Goal: Information Seeking & Learning: Find specific fact

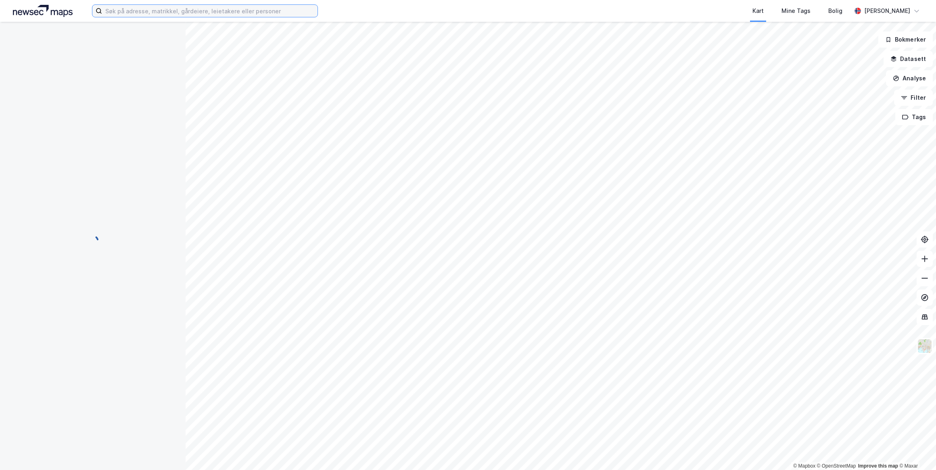
click at [146, 12] on input at bounding box center [210, 11] width 216 height 12
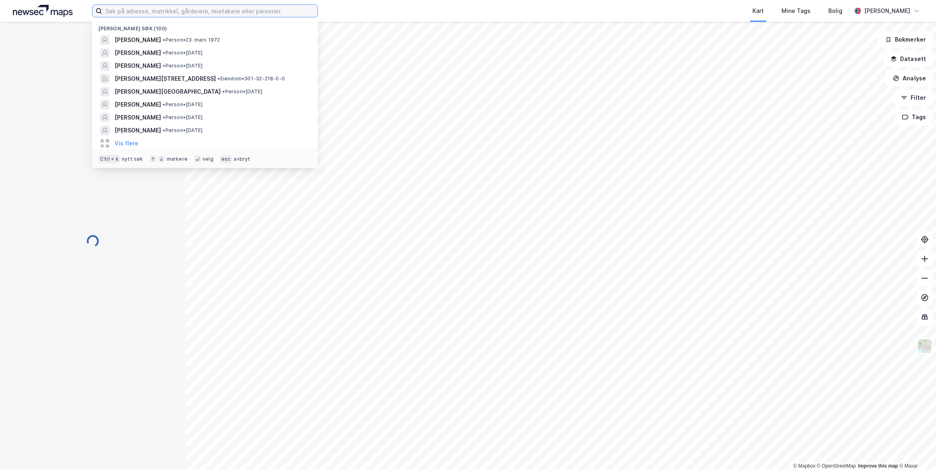
paste input "Camilla Rognehaug Dahl"
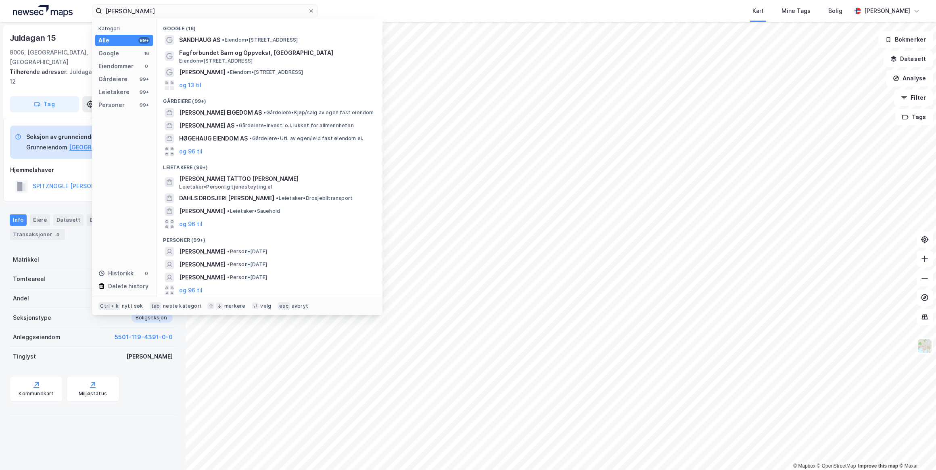
click at [193, 289] on button "og 96 til" at bounding box center [190, 290] width 23 height 10
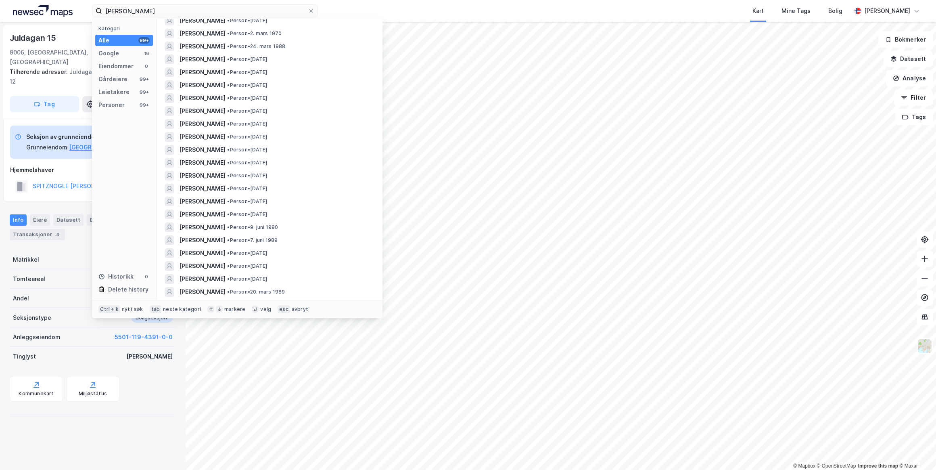
scroll to position [917, 0]
drag, startPoint x: 195, startPoint y: 11, endPoint x: 110, endPoint y: 12, distance: 85.2
click at [110, 12] on input "Camilla Rognehaug Dahl" at bounding box center [205, 11] width 206 height 12
type input "C"
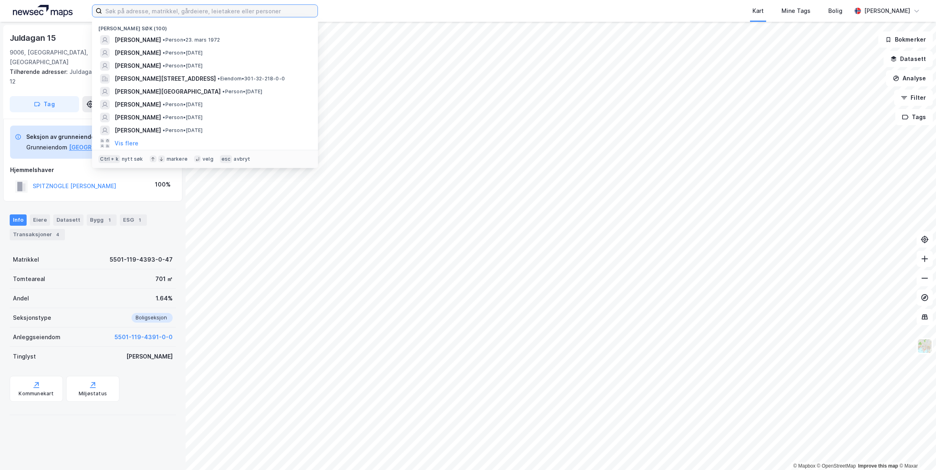
paste input "CAMILLA BEATE ROGNEHAUG"
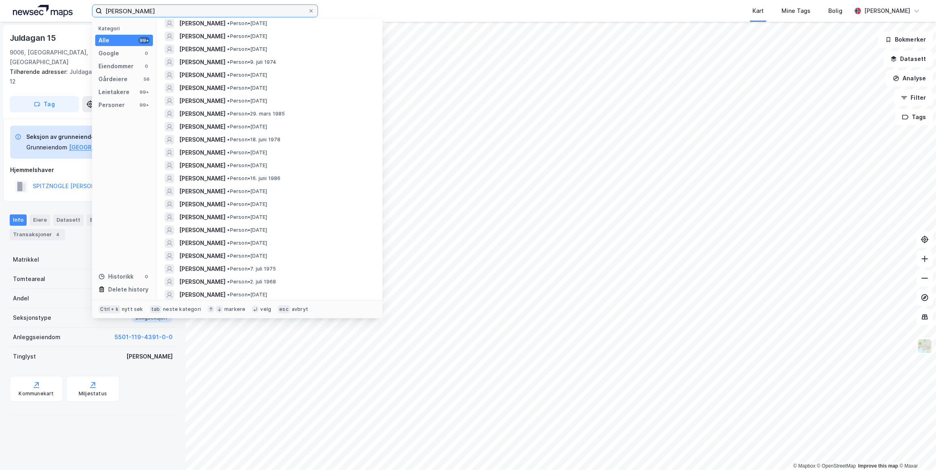
scroll to position [257, 0]
type input "CAMILLA BEATE ROGNEHAUG"
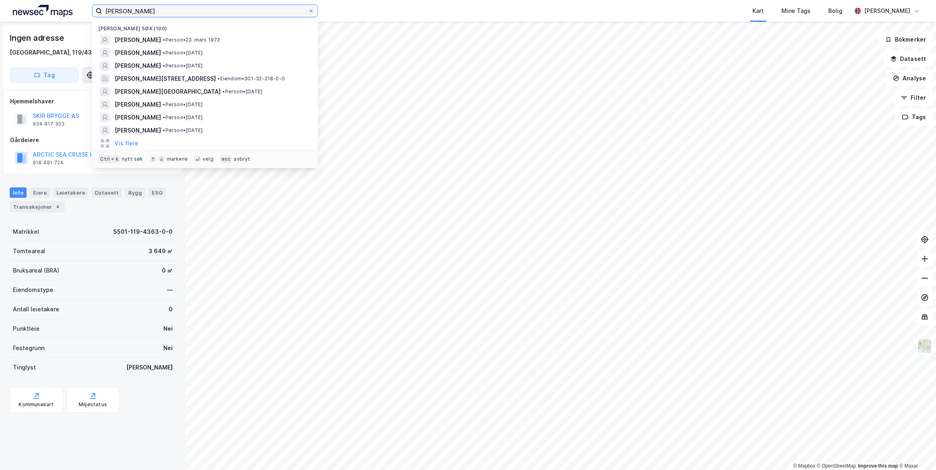
drag, startPoint x: 207, startPoint y: 13, endPoint x: 52, endPoint y: 7, distance: 155.5
click at [52, 7] on div "CAMILLA BEATE ROGNEHAUG Nylige søk (100) KRISTIN ENGEN SPITZNOGLE • Person • 23…" at bounding box center [468, 11] width 936 height 22
paste input "Lørenhagan 12"
type input "Lørenhagan 12"
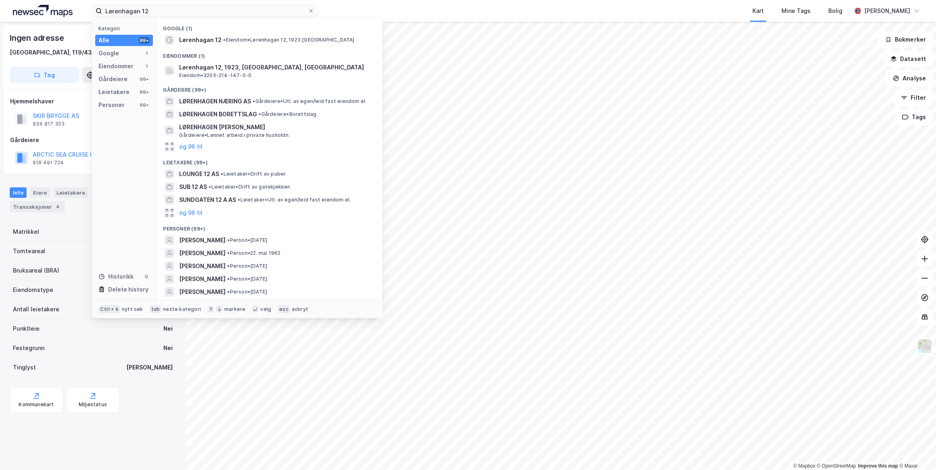
click at [239, 39] on span "• Eiendom • Lørenhagan 12, 1923 Sørum" at bounding box center [288, 40] width 131 height 6
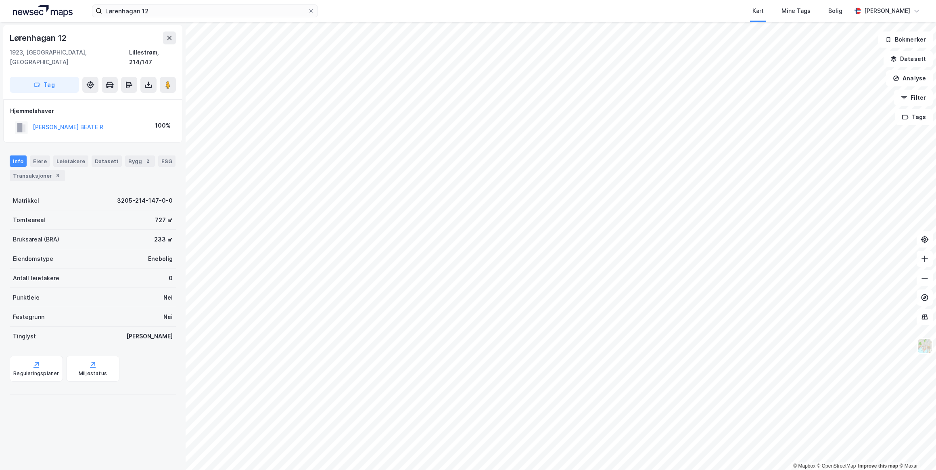
click at [0, 0] on button "[PERSON_NAME] BEATE R" at bounding box center [0, 0] width 0 height 0
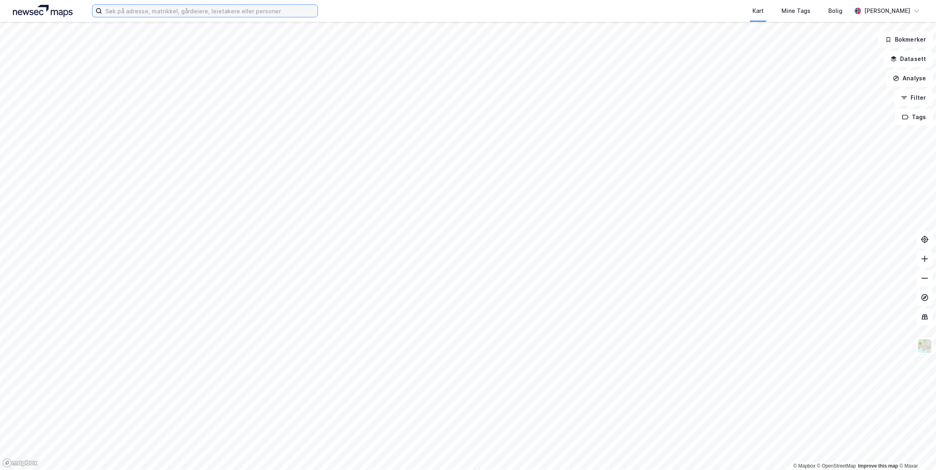
click at [154, 12] on input at bounding box center [210, 11] width 216 height 12
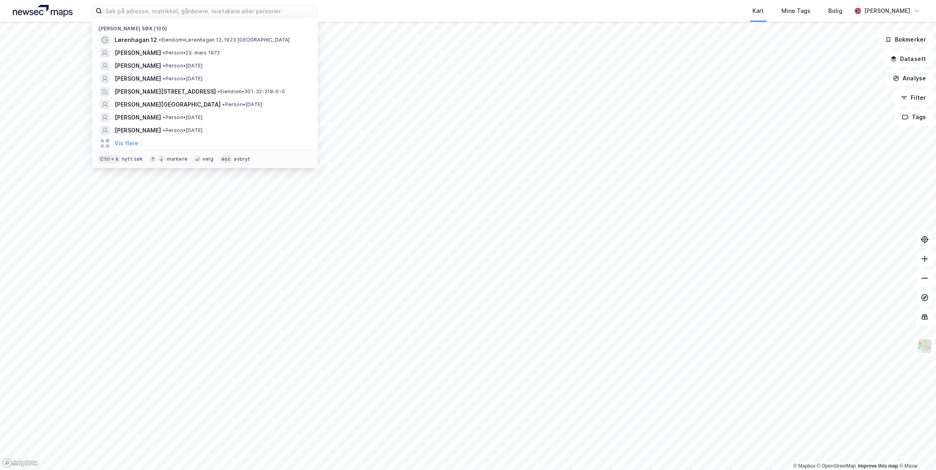
click at [151, 38] on span "Lørenhagan 12" at bounding box center [136, 40] width 42 height 10
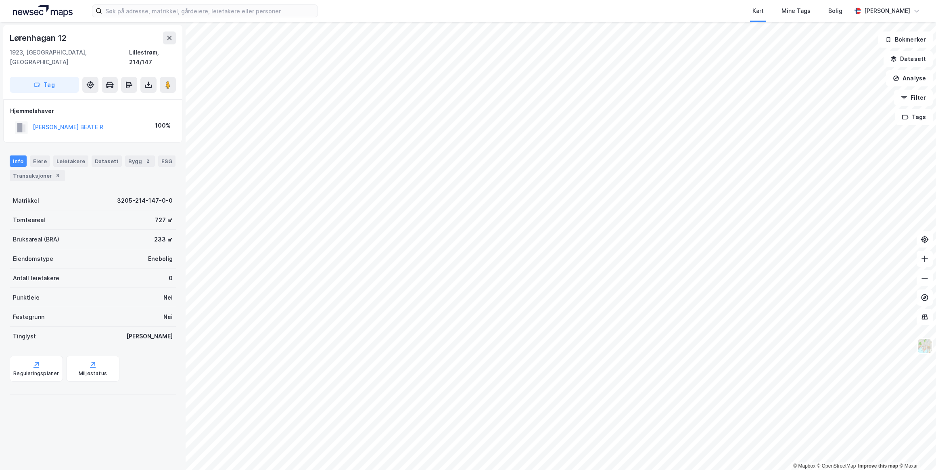
click at [0, 0] on button "[PERSON_NAME] BEATE R" at bounding box center [0, 0] width 0 height 0
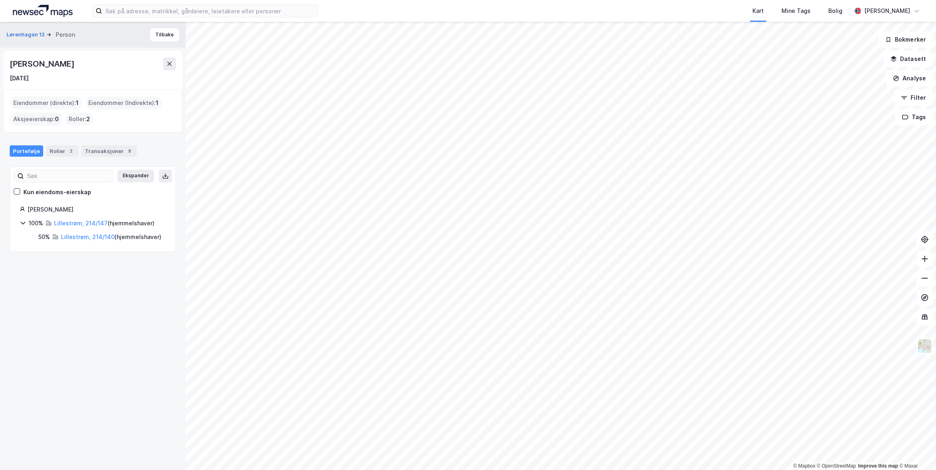
click at [80, 236] on link "Lillestrøm, 214/140" at bounding box center [88, 236] width 54 height 7
click at [82, 223] on link "Lillestrøm, 214/147" at bounding box center [81, 223] width 54 height 7
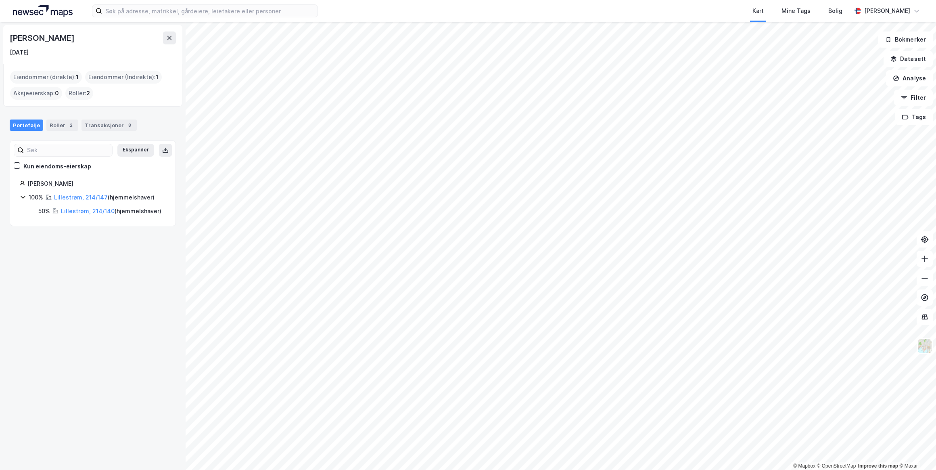
click at [99, 125] on div "Transaksjoner 8" at bounding box center [109, 124] width 55 height 11
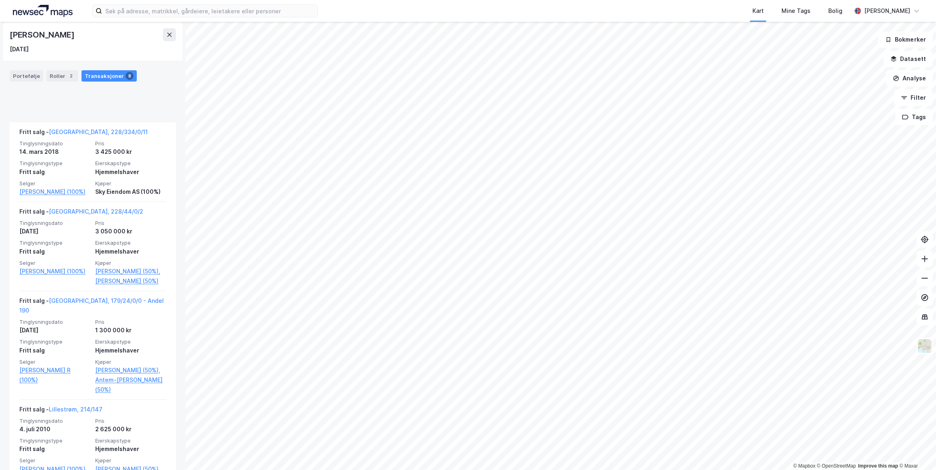
scroll to position [609, 0]
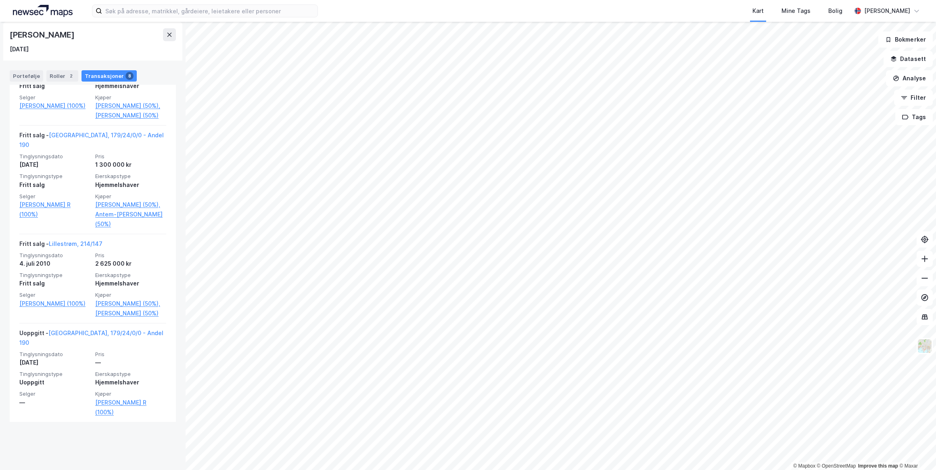
click at [96, 346] on link "[GEOGRAPHIC_DATA], 179/24/0/0 - Andel 190" at bounding box center [91, 337] width 144 height 17
click at [105, 308] on link "[PERSON_NAME] (50%)," at bounding box center [130, 304] width 71 height 10
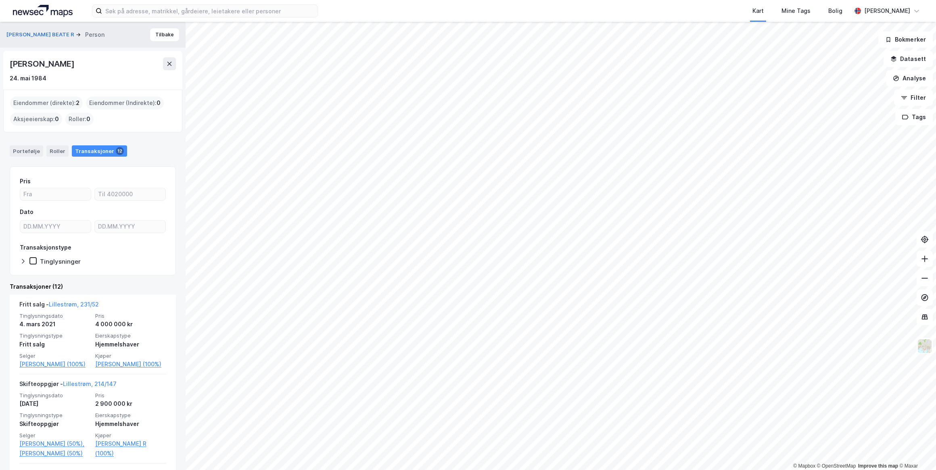
drag, startPoint x: 99, startPoint y: 64, endPoint x: 8, endPoint y: 61, distance: 90.9
click at [8, 61] on div "[PERSON_NAME] [DATE]" at bounding box center [92, 70] width 179 height 39
drag, startPoint x: 8, startPoint y: 61, endPoint x: 29, endPoint y: 61, distance: 21.4
copy div "[PERSON_NAME]"
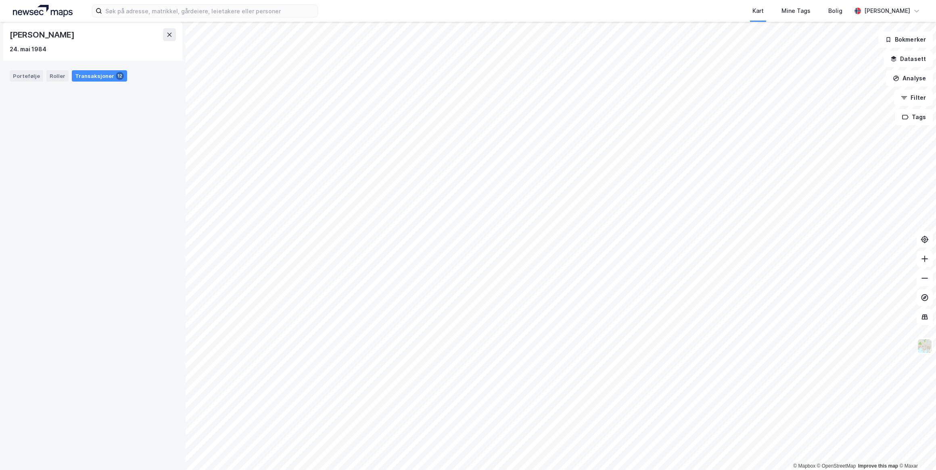
scroll to position [981, 0]
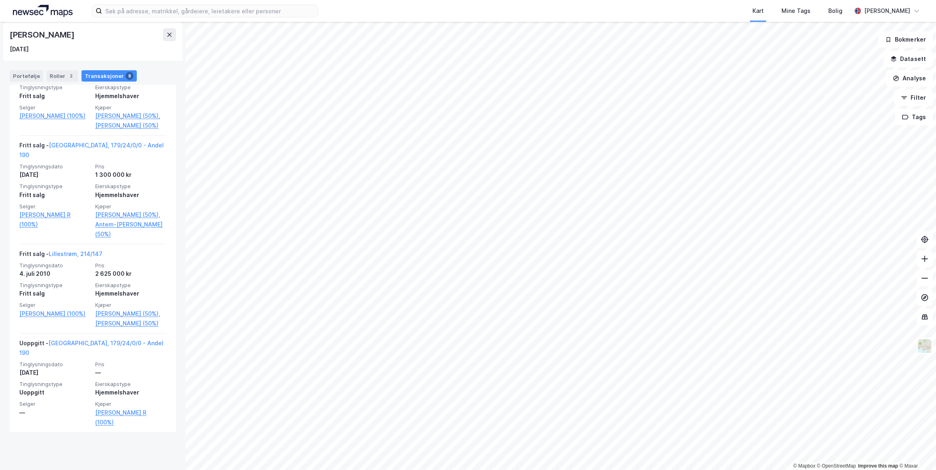
scroll to position [589, 0]
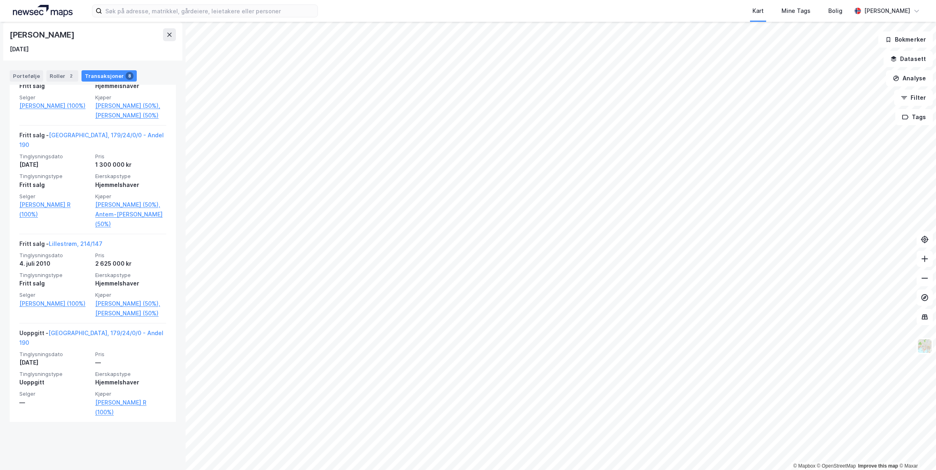
click at [72, 247] on link "Lillestrøm, 214/147" at bounding box center [76, 243] width 54 height 7
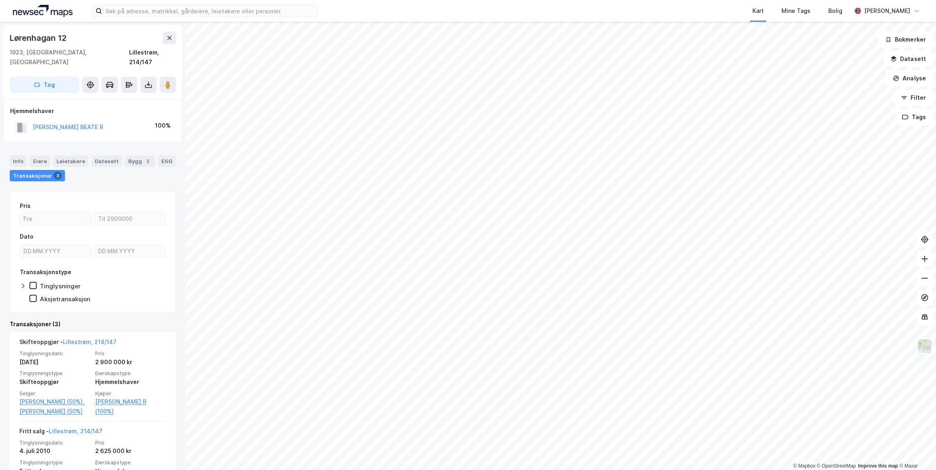
scroll to position [168, 0]
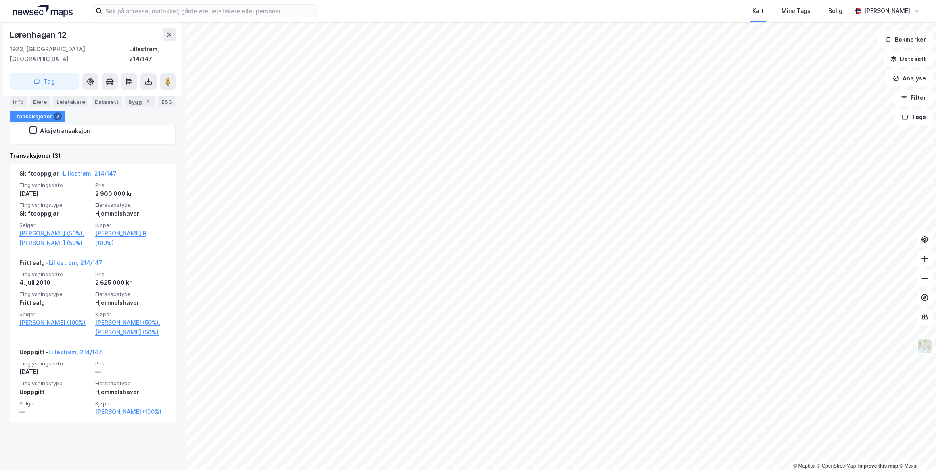
click at [26, 228] on link "[PERSON_NAME] (50%)," at bounding box center [54, 233] width 71 height 10
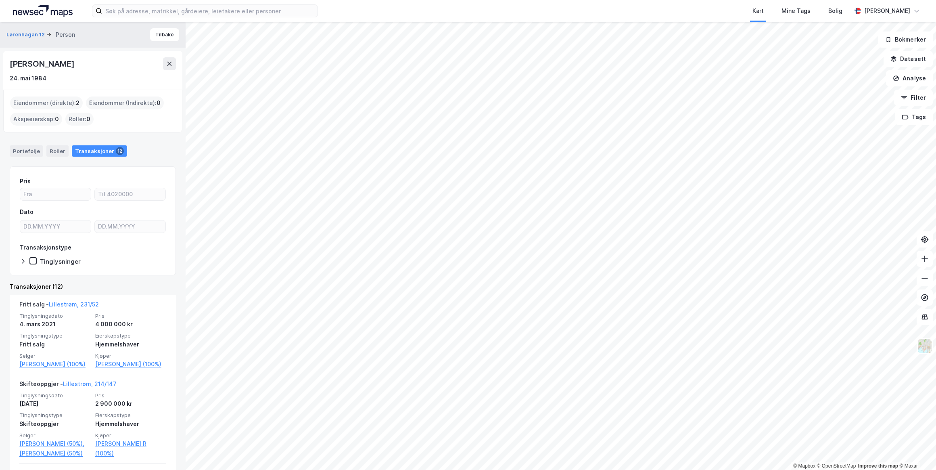
click at [77, 301] on link "Lillestrøm, 231/52" at bounding box center [74, 304] width 50 height 7
